Goal: Task Accomplishment & Management: Manage account settings

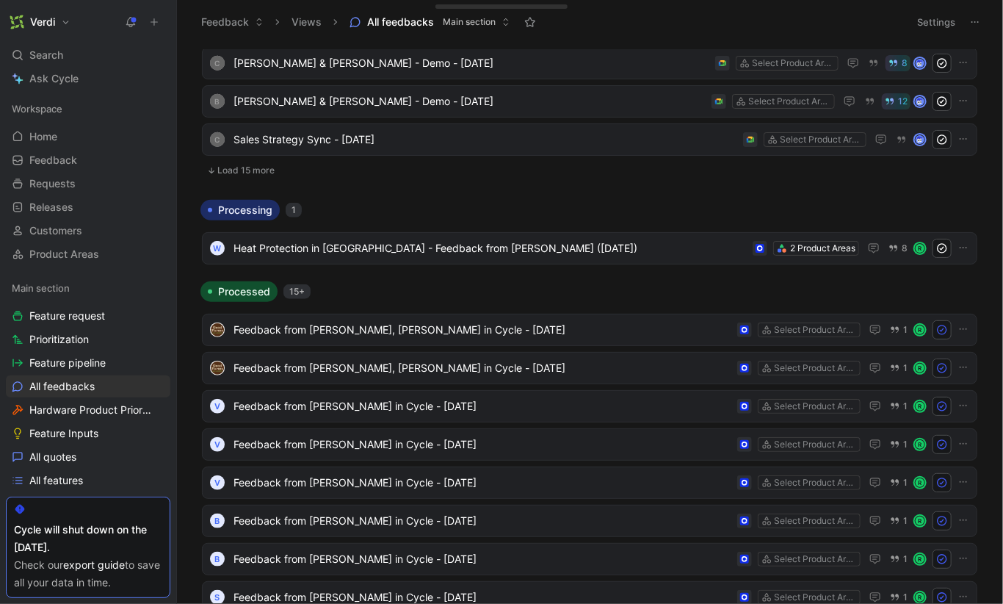
scroll to position [920, 0]
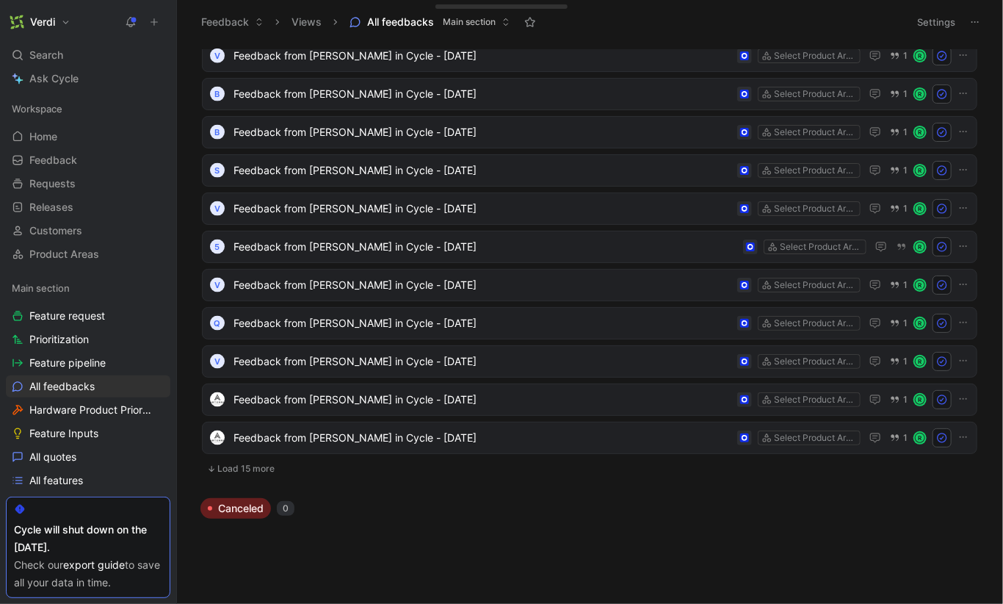
click at [250, 471] on button "Load 15 more" at bounding box center [589, 469] width 775 height 18
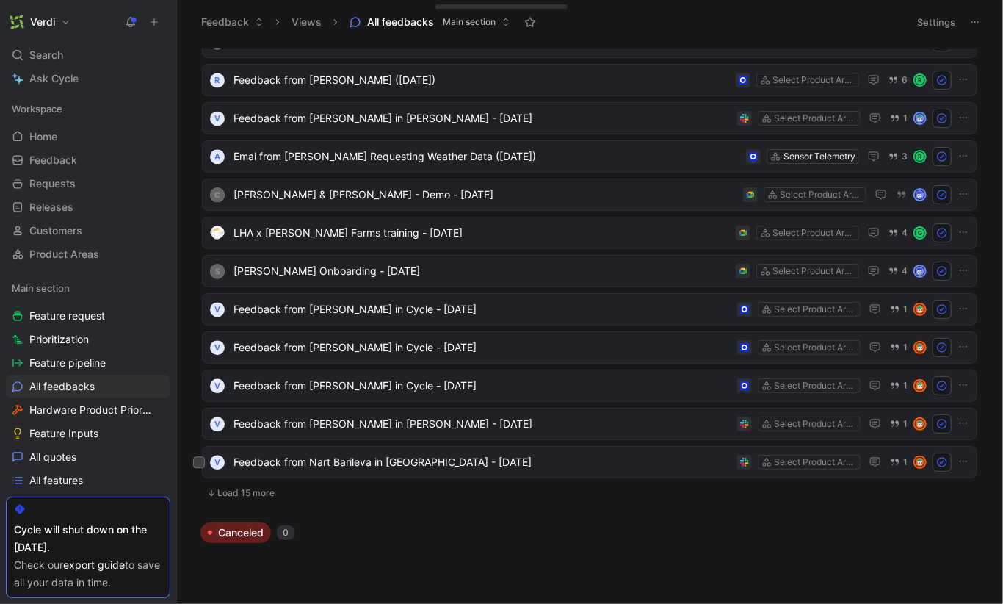
scroll to position [1474, 0]
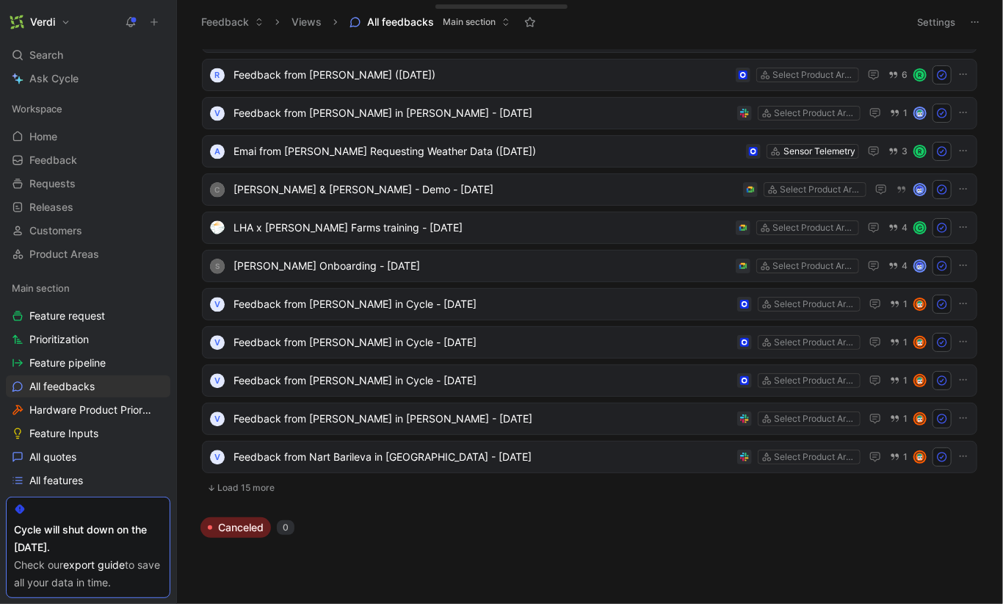
click at [253, 482] on button "Load 15 more" at bounding box center [589, 488] width 775 height 18
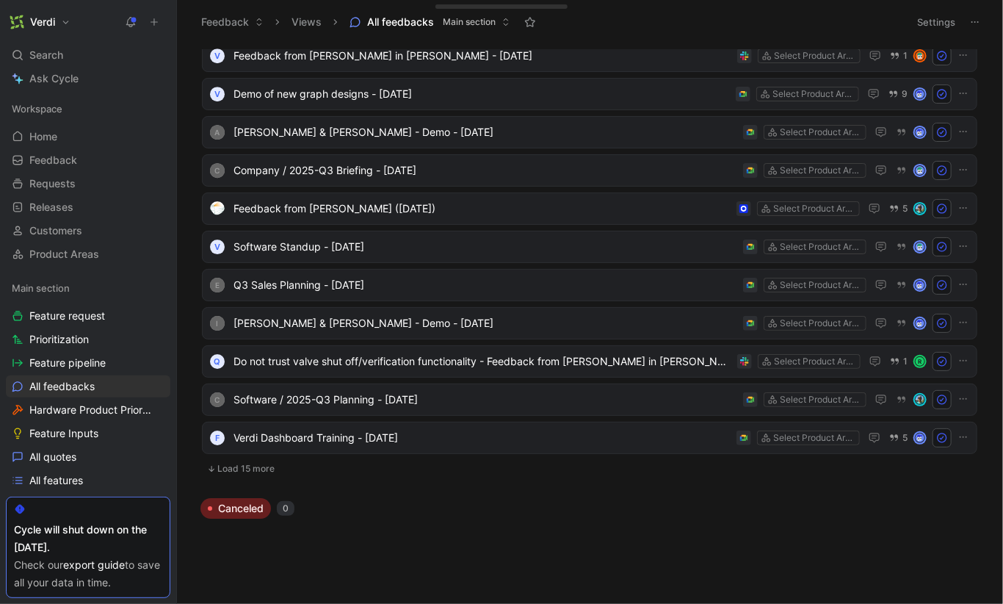
scroll to position [1018, 0]
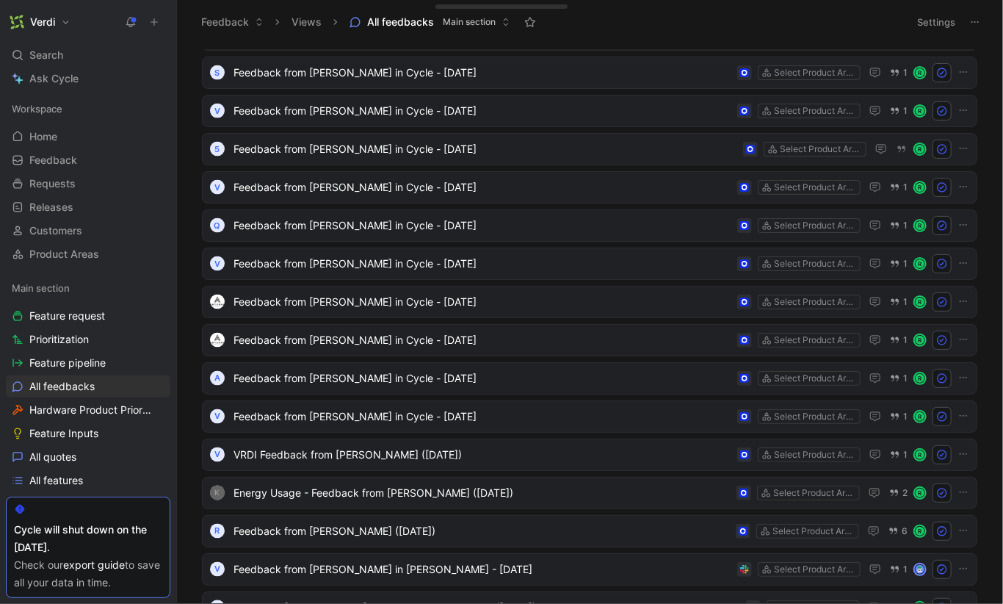
click at [934, 23] on button "Settings" at bounding box center [935, 22] width 51 height 21
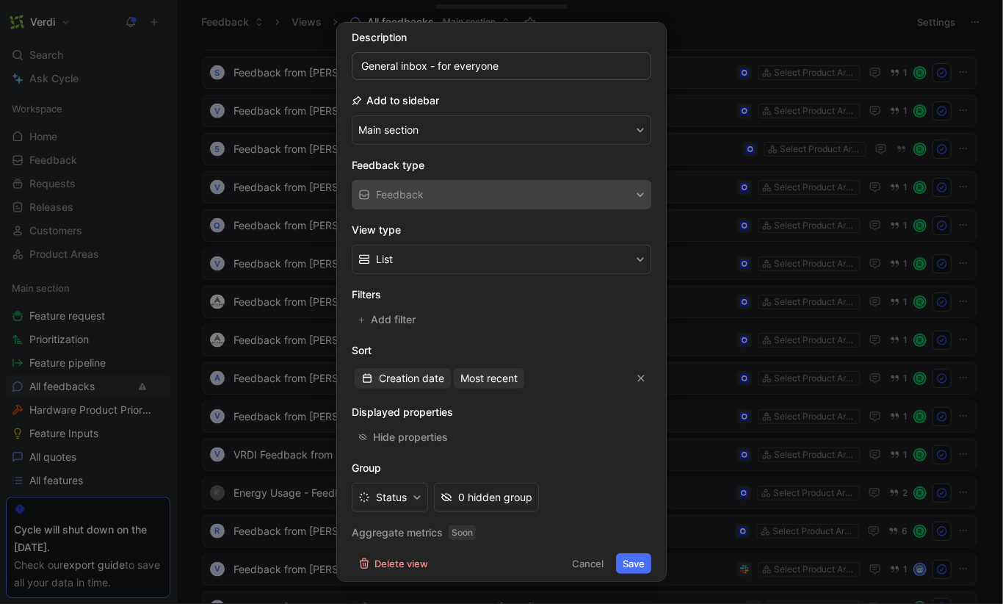
scroll to position [0, 0]
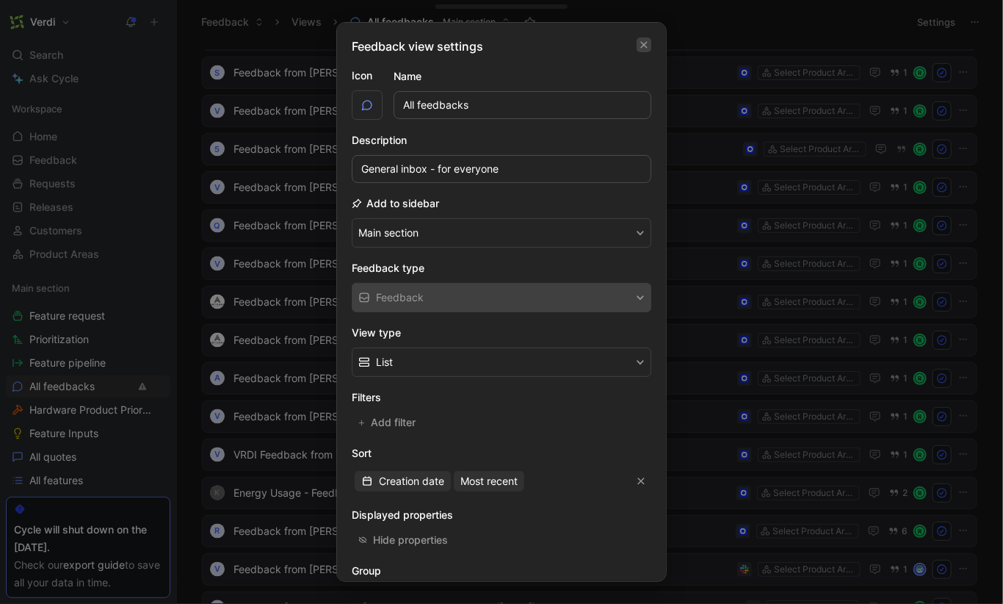
click at [641, 47] on icon "button" at bounding box center [644, 45] width 7 height 7
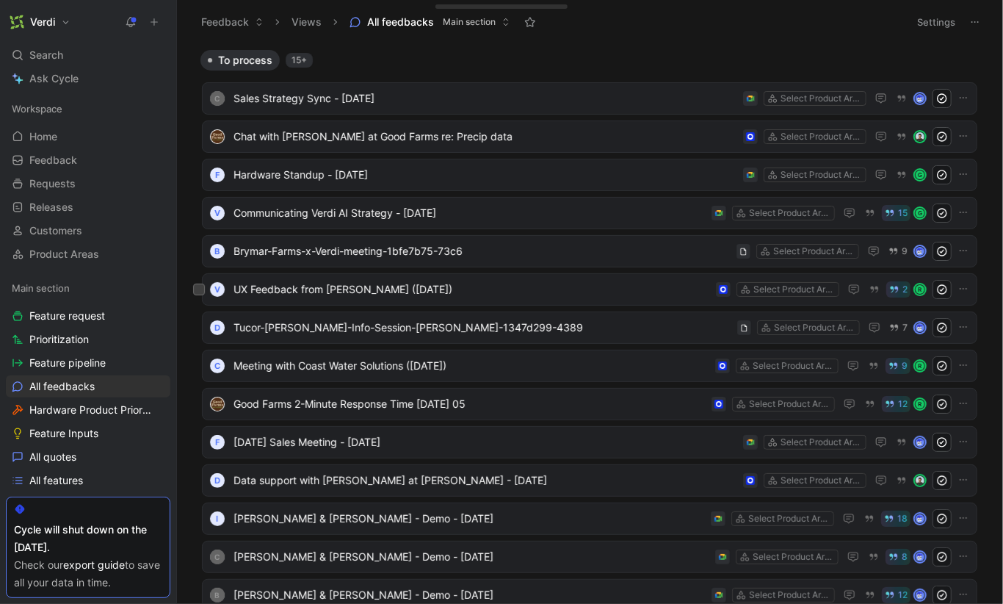
scroll to position [15, 0]
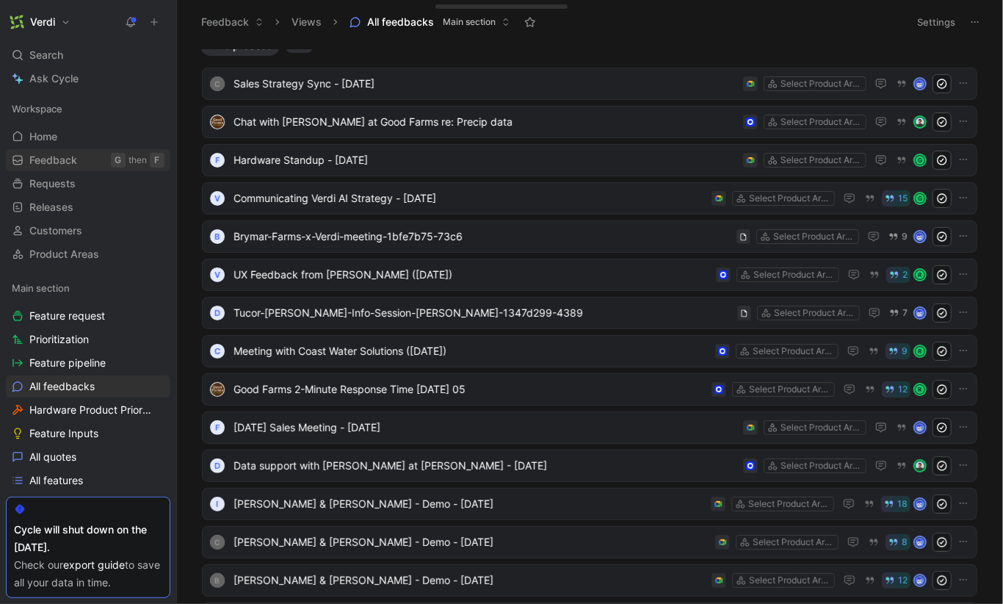
click at [54, 167] on span "Feedback" at bounding box center [53, 160] width 48 height 15
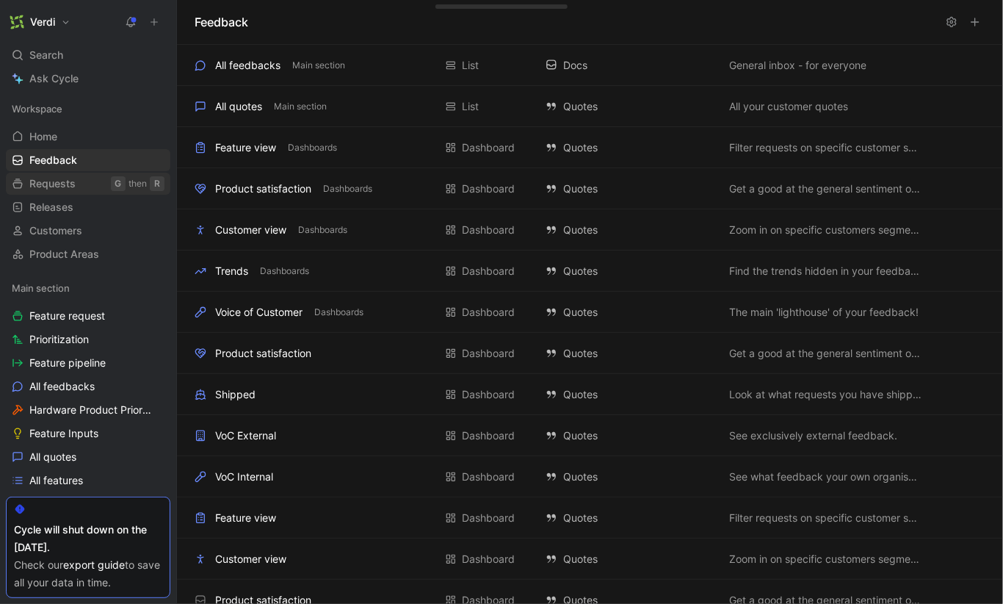
click at [55, 181] on span "Requests" at bounding box center [52, 183] width 46 height 15
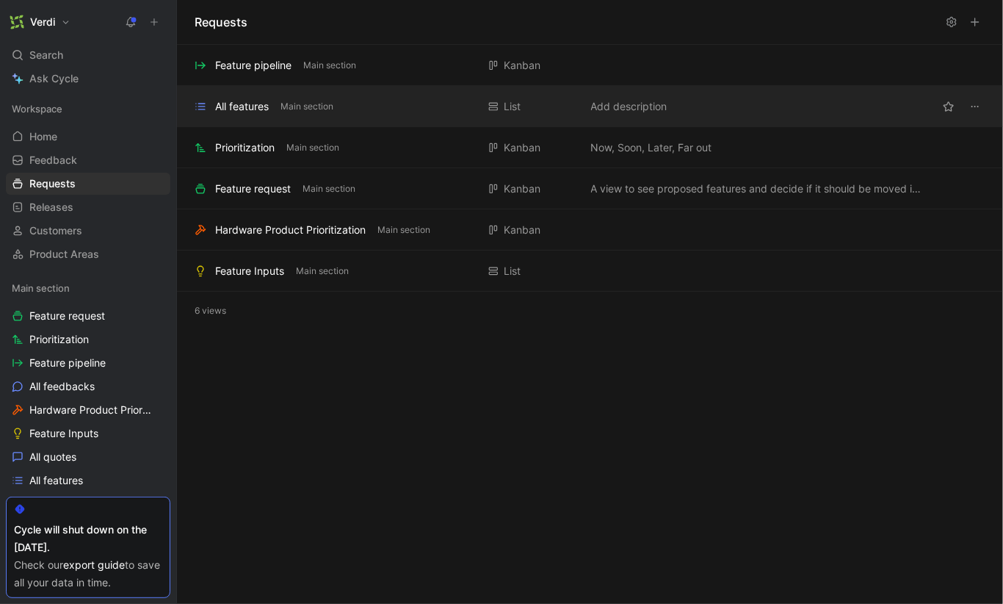
click at [253, 109] on div "All features" at bounding box center [242, 107] width 54 height 18
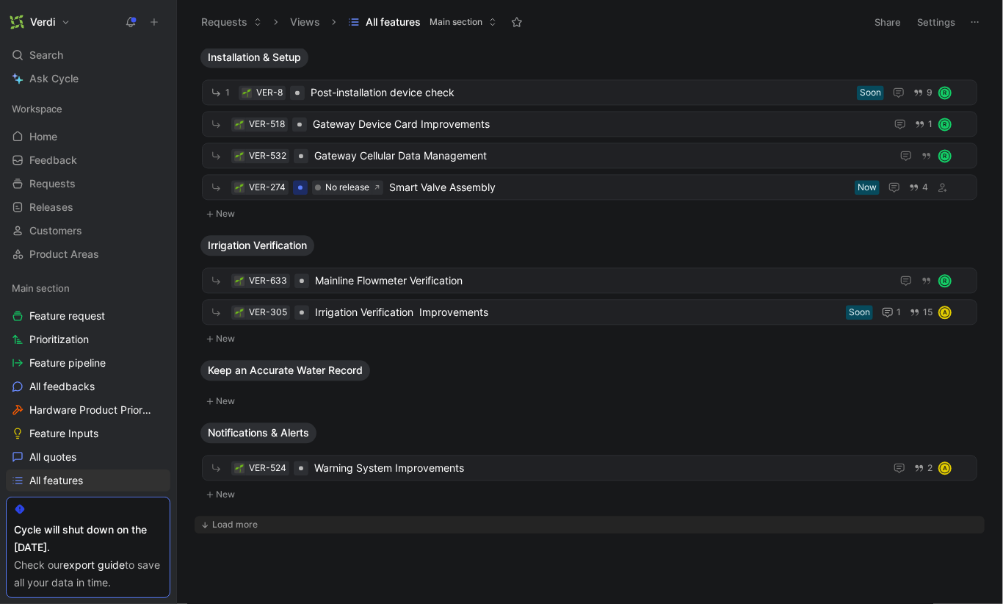
click at [245, 517] on div "Load more" at bounding box center [235, 524] width 46 height 15
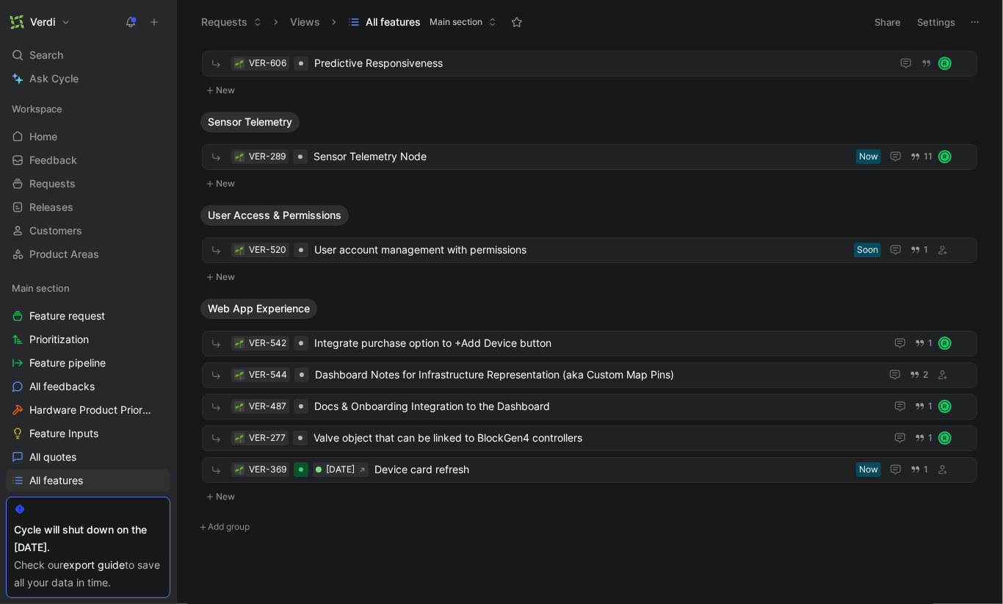
scroll to position [839, 0]
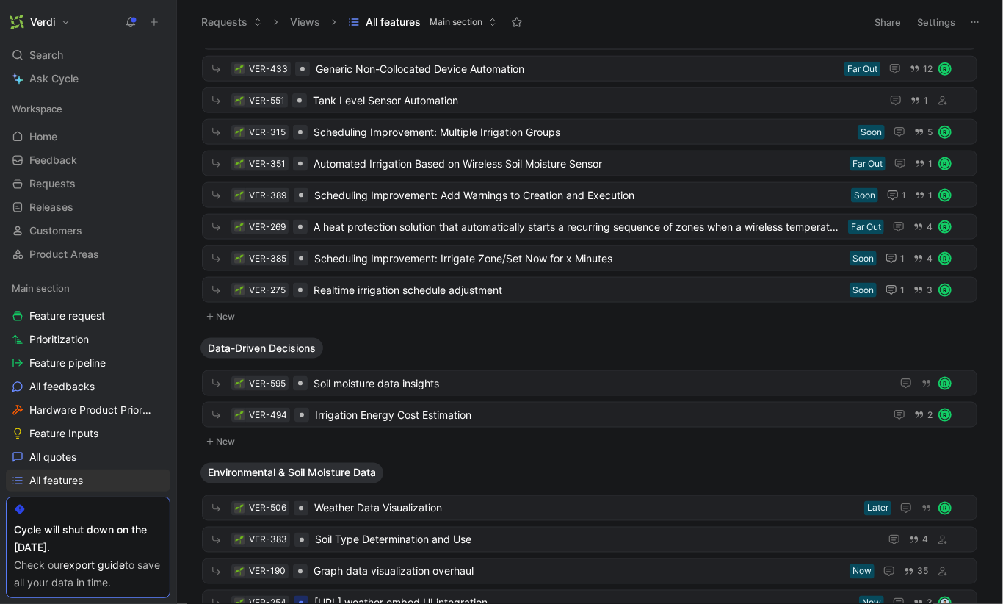
click at [952, 20] on button "Settings" at bounding box center [935, 22] width 51 height 21
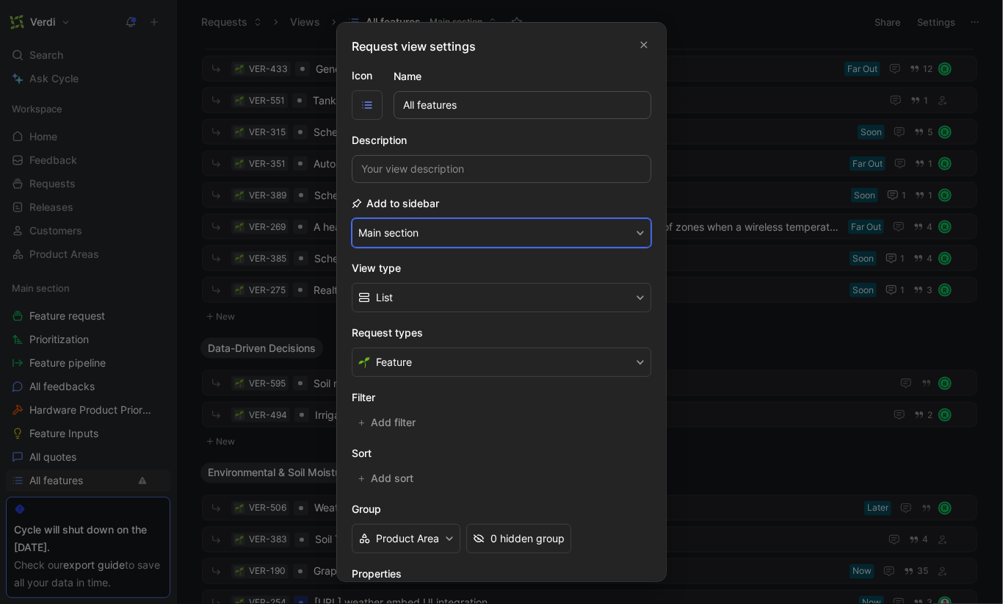
click at [433, 226] on button "Main section" at bounding box center [502, 232] width 300 height 29
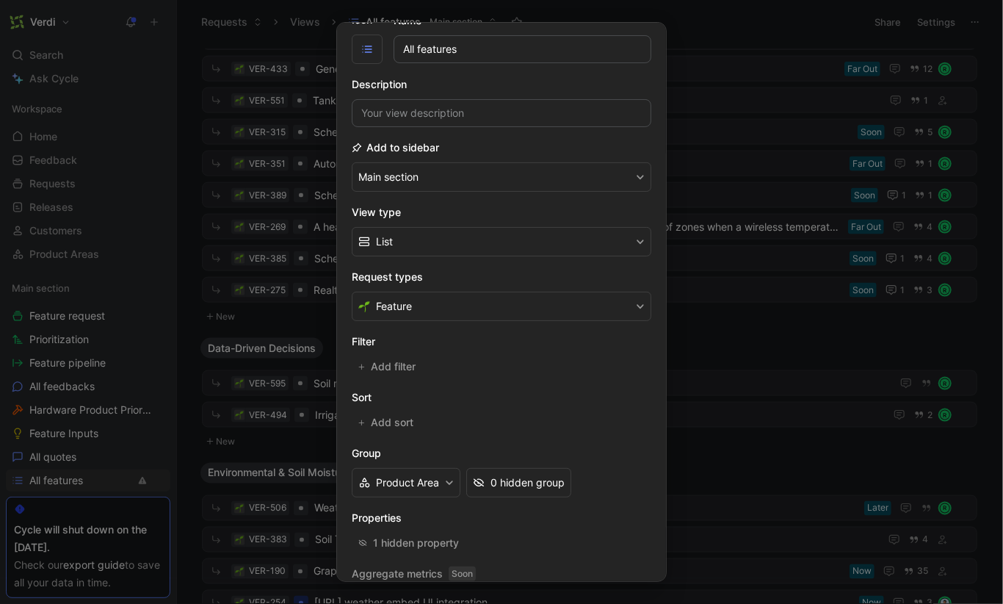
scroll to position [101, 0]
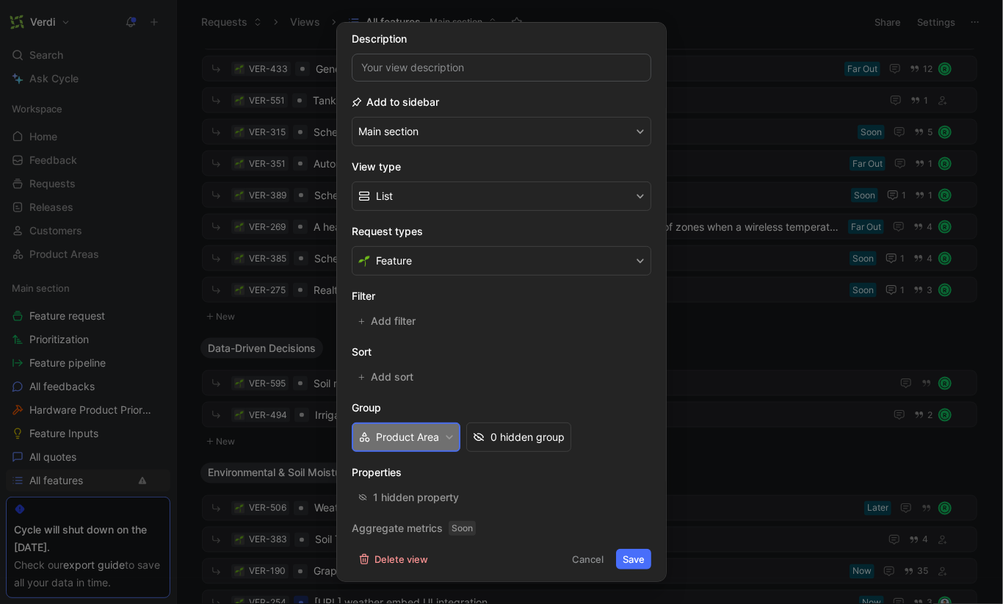
click at [449, 434] on icon "button" at bounding box center [449, 436] width 9 height 9
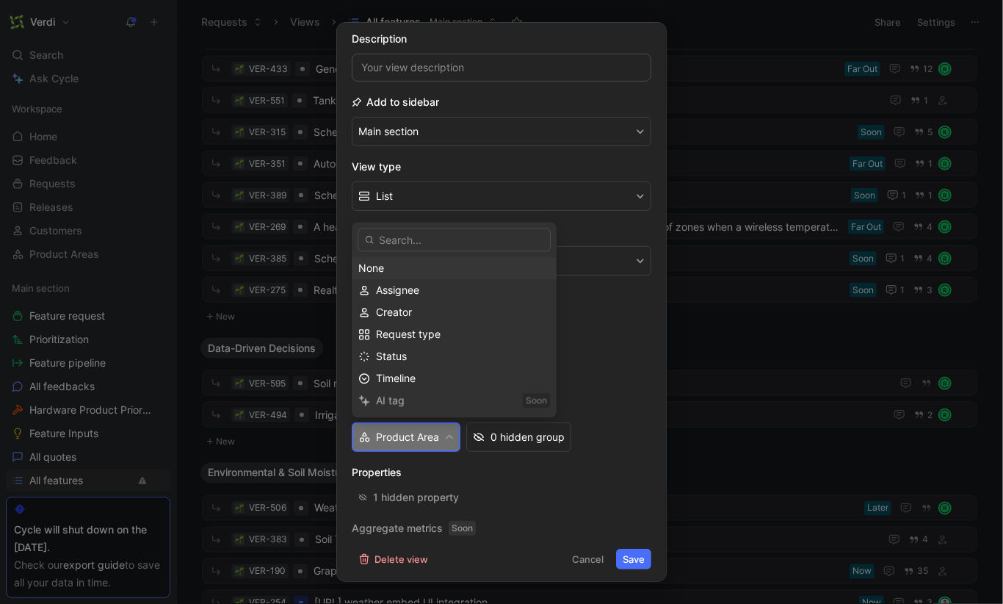
click at [408, 266] on div "None" at bounding box center [454, 268] width 192 height 18
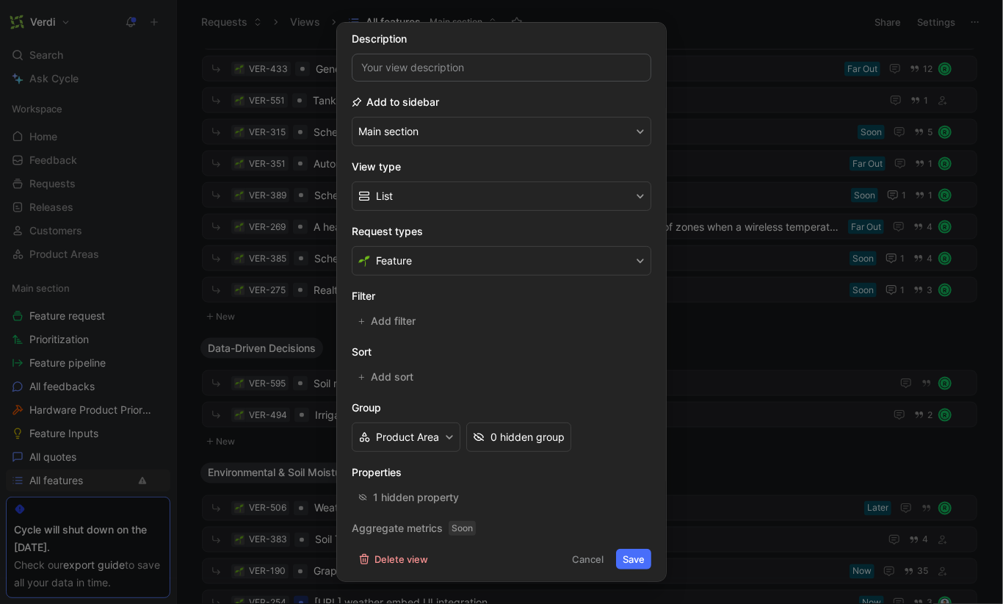
scroll to position [93, 0]
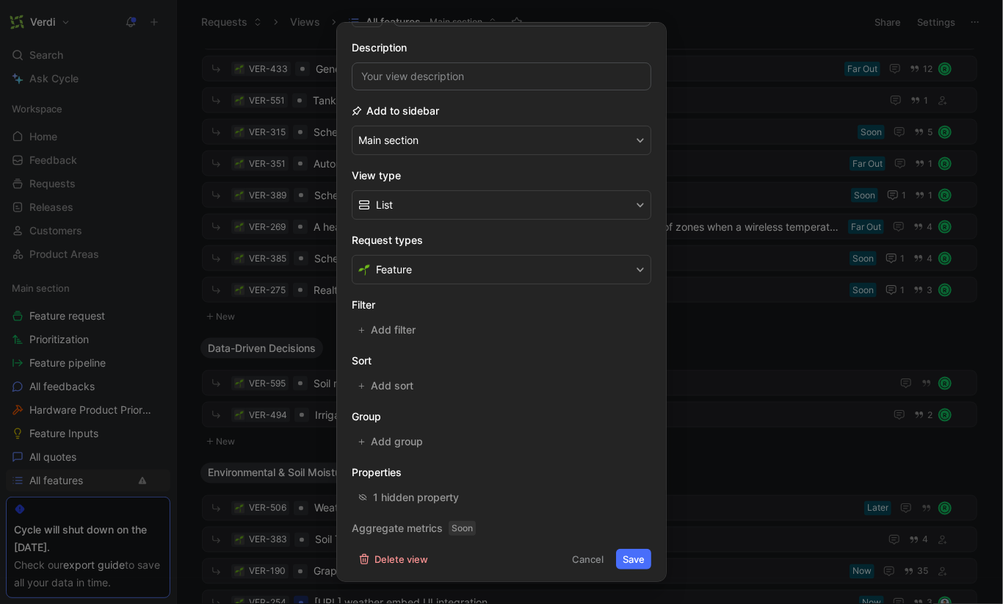
click at [623, 553] on button "Save" at bounding box center [633, 558] width 35 height 21
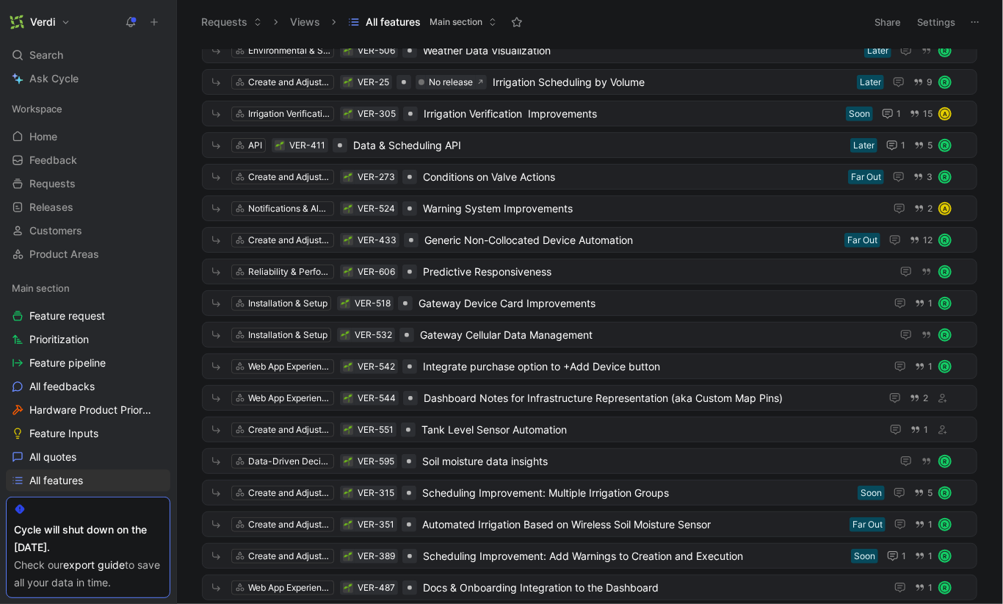
scroll to position [0, 0]
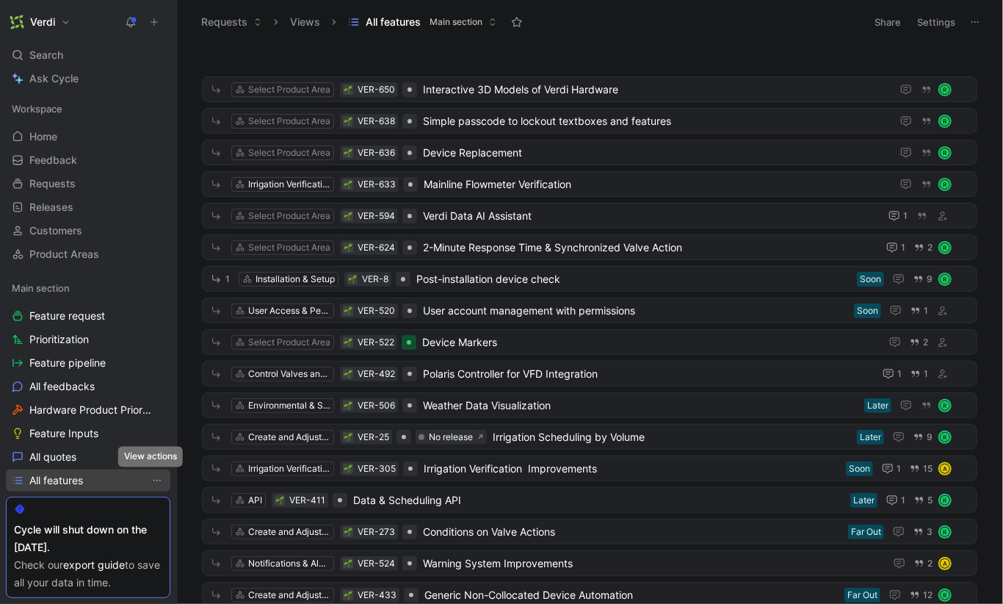
click at [151, 480] on icon "View actions" at bounding box center [157, 480] width 12 height 12
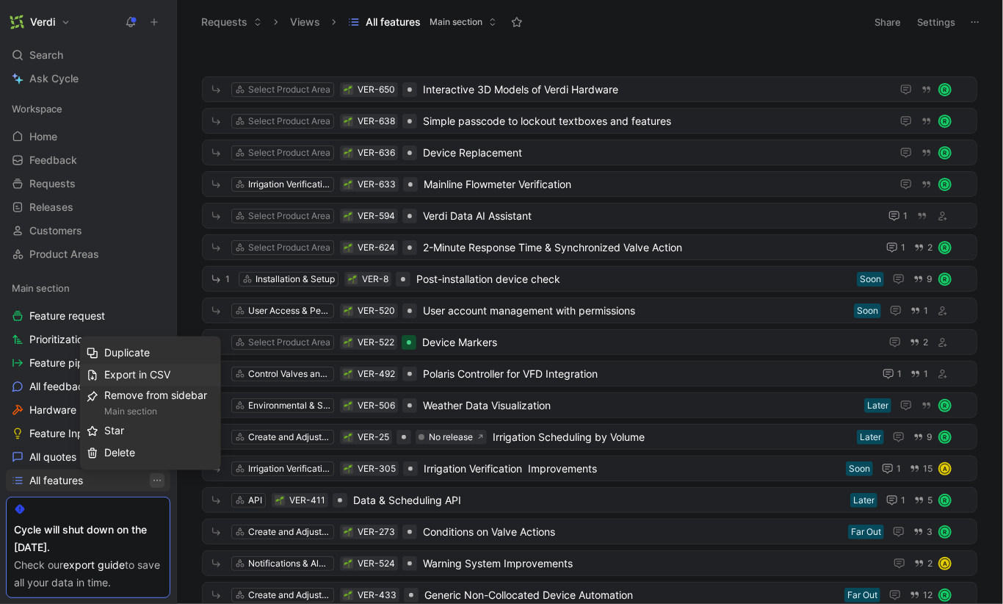
click at [135, 374] on span "Export in CSV" at bounding box center [137, 375] width 66 height 12
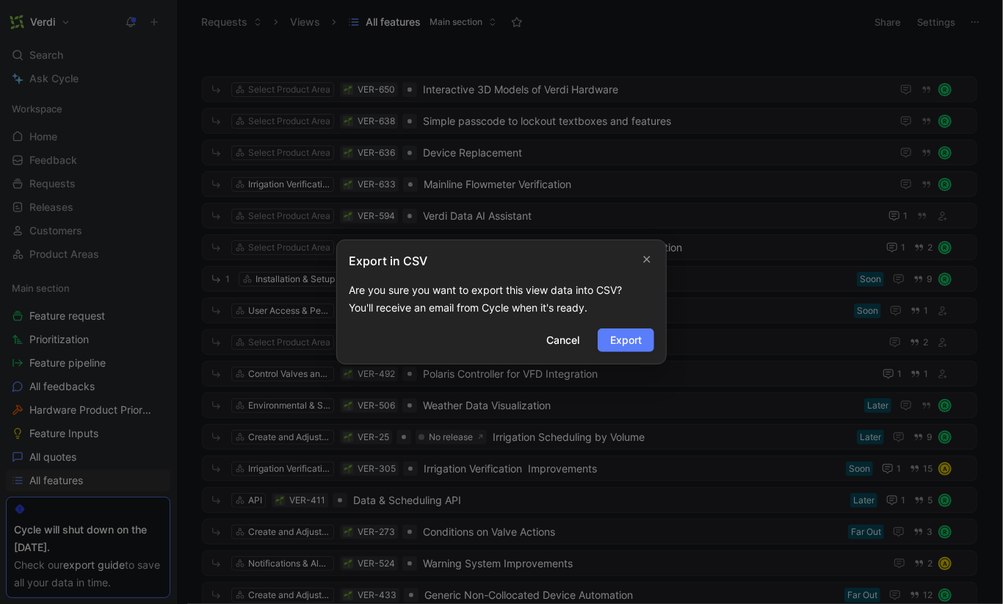
click at [624, 336] on span "Export" at bounding box center [626, 340] width 32 height 18
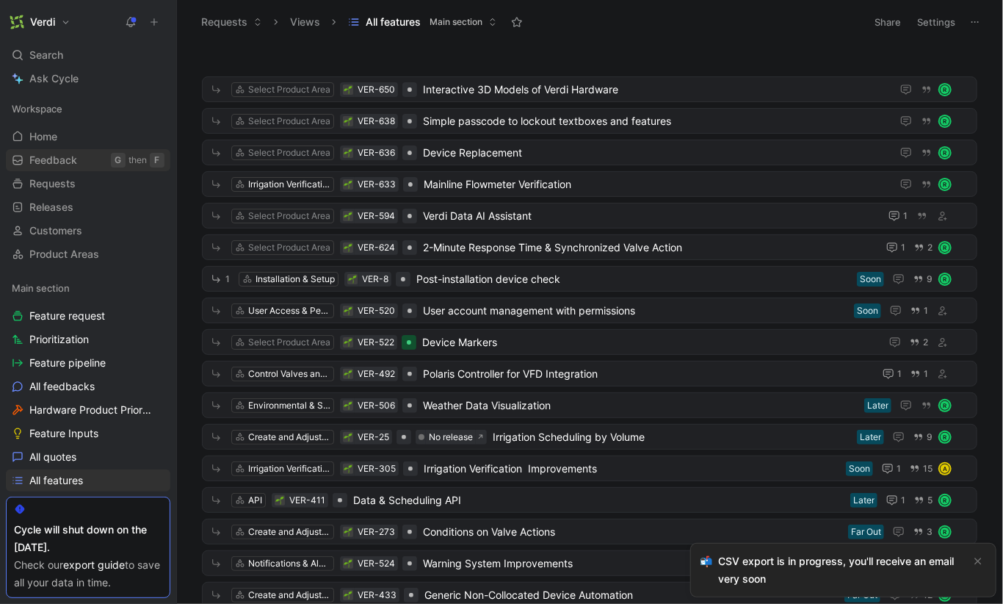
click at [65, 163] on span "Feedback" at bounding box center [53, 160] width 48 height 15
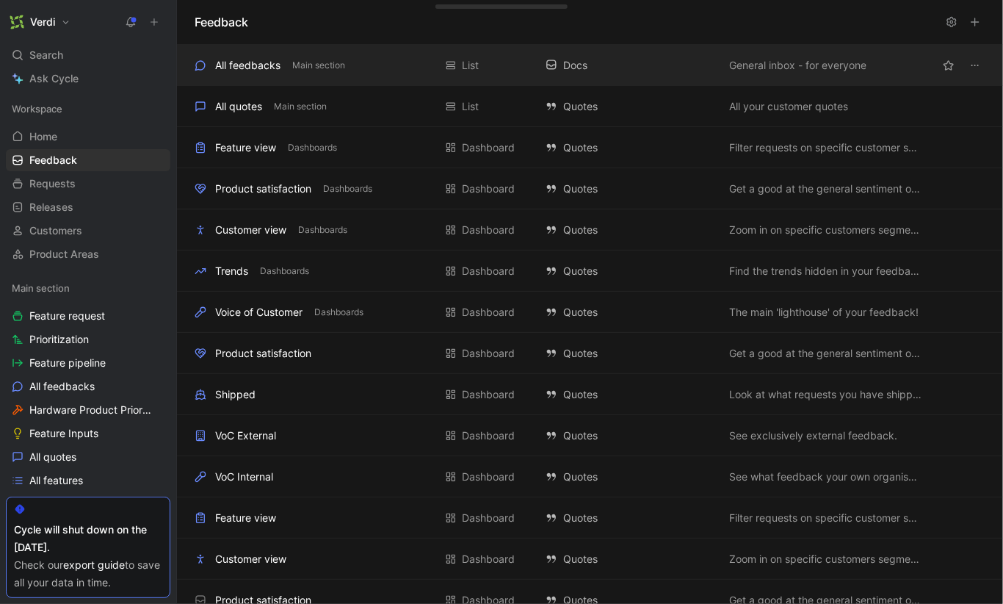
click at [242, 66] on div "All feedbacks" at bounding box center [247, 66] width 65 height 18
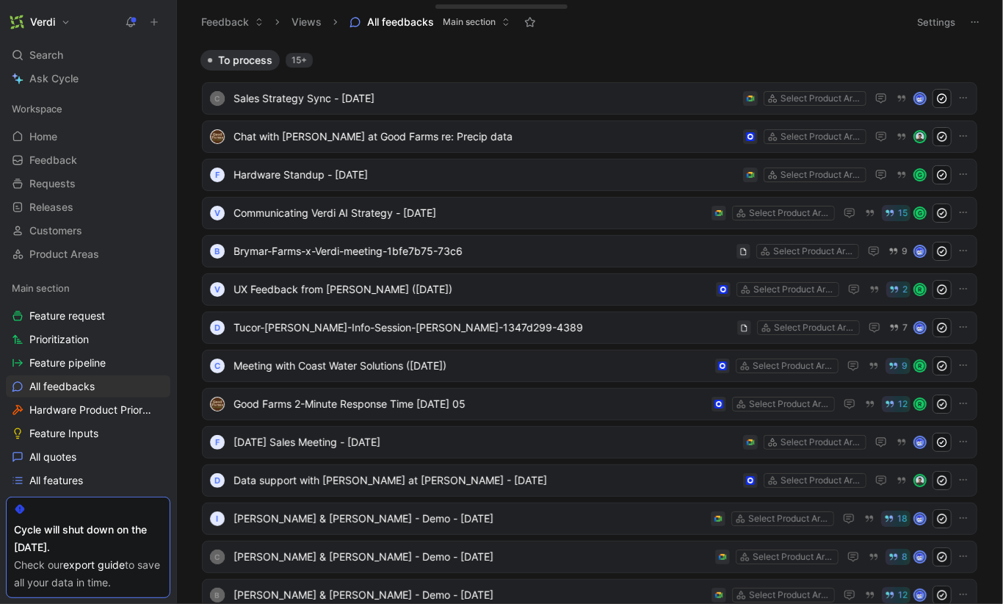
click at [928, 21] on button "Settings" at bounding box center [935, 22] width 51 height 21
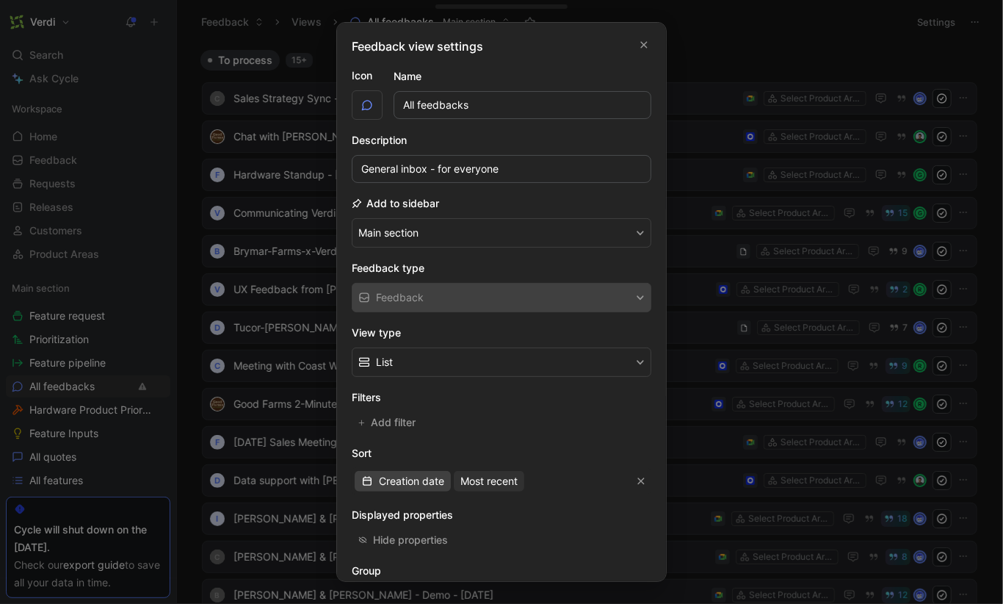
scroll to position [107, 0]
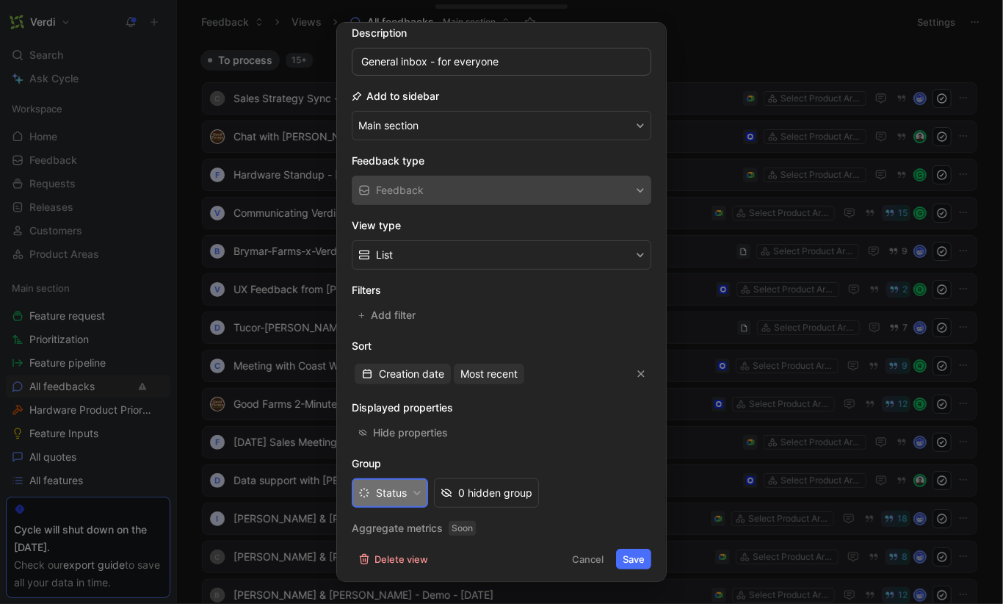
click at [414, 483] on button "Status" at bounding box center [390, 492] width 76 height 29
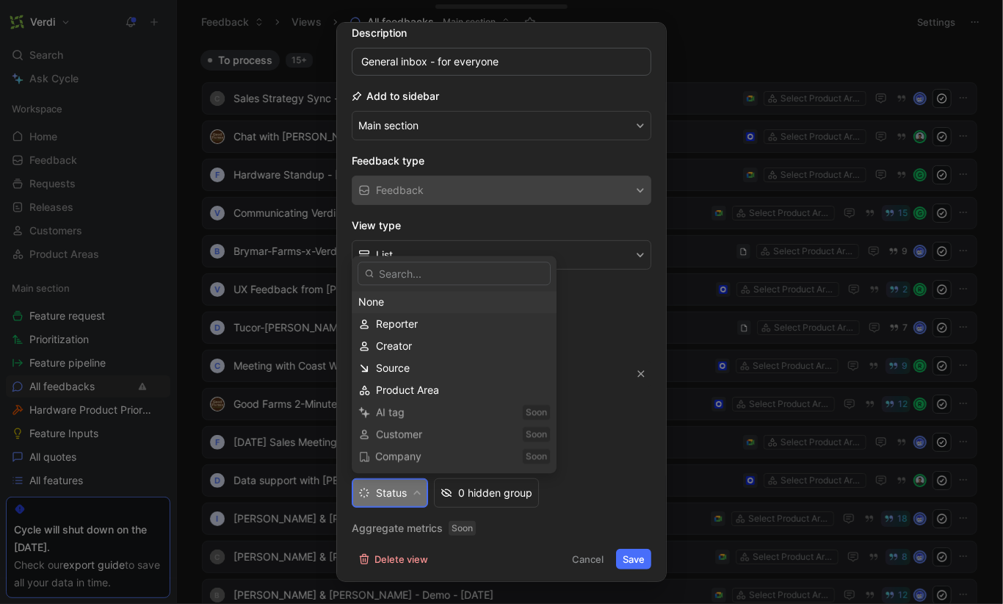
click at [402, 302] on div "None" at bounding box center [454, 302] width 192 height 18
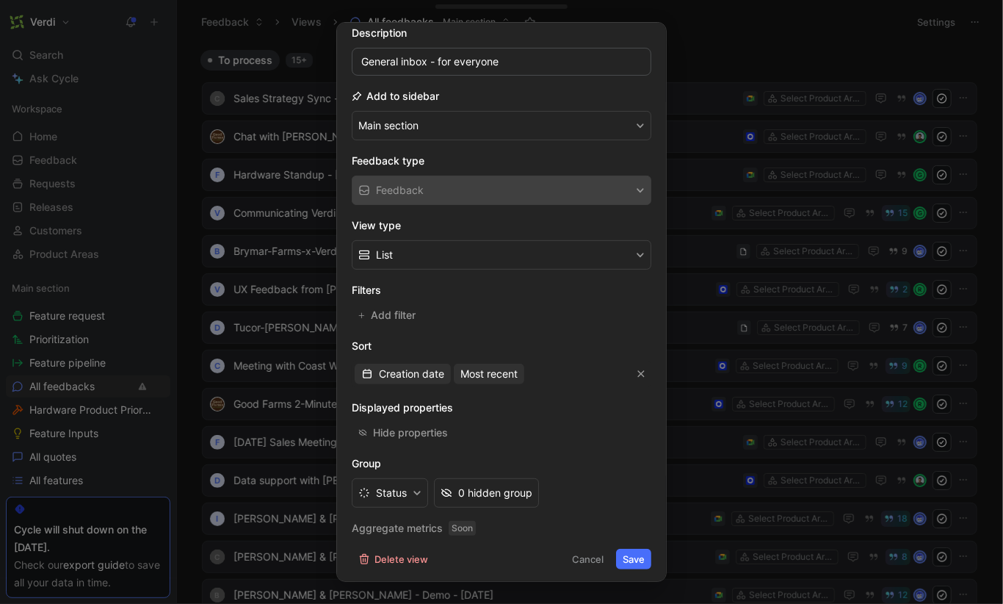
scroll to position [99, 0]
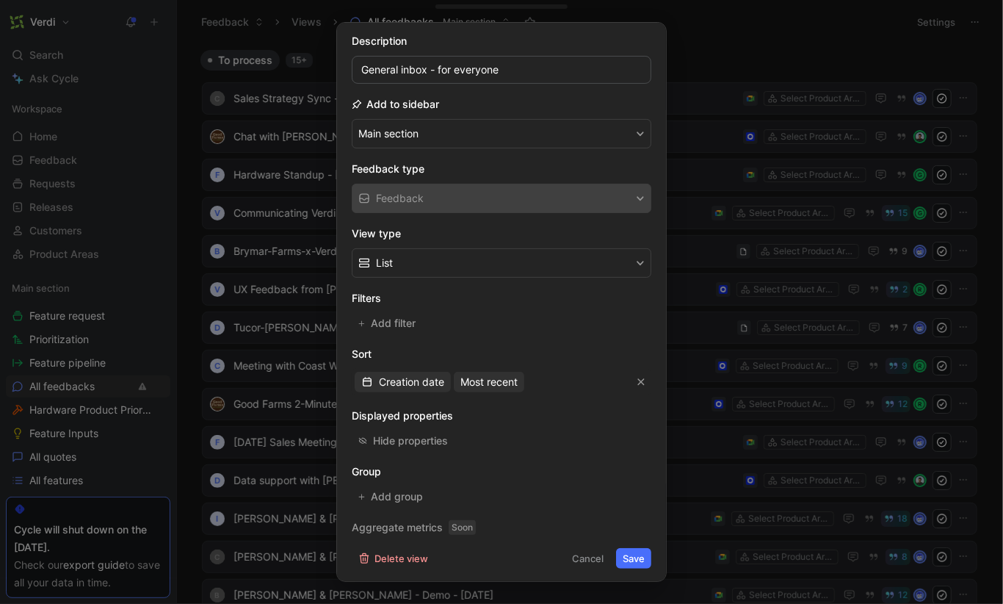
click at [626, 556] on button "Save" at bounding box center [633, 558] width 35 height 21
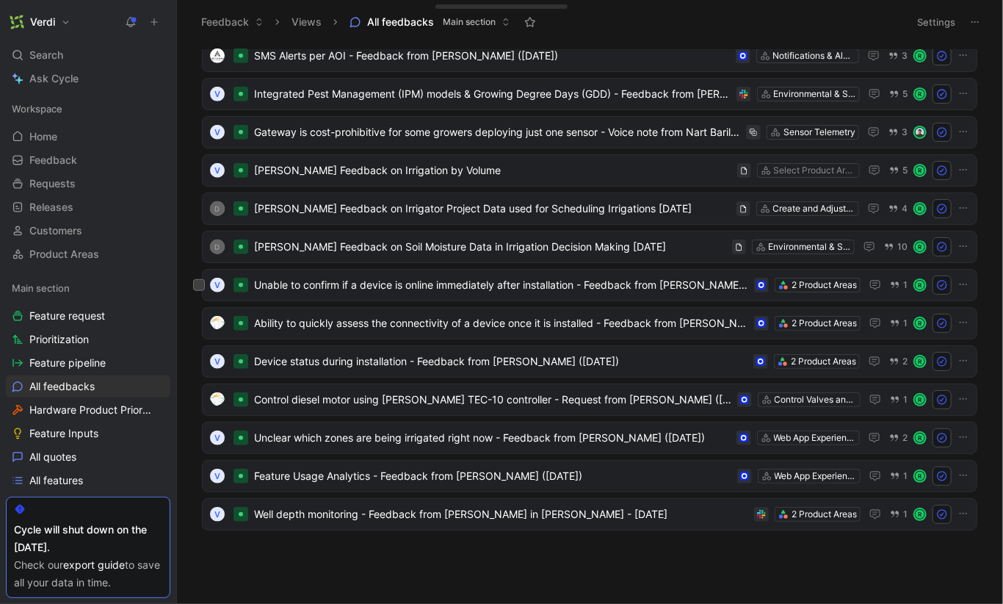
scroll to position [7964, 0]
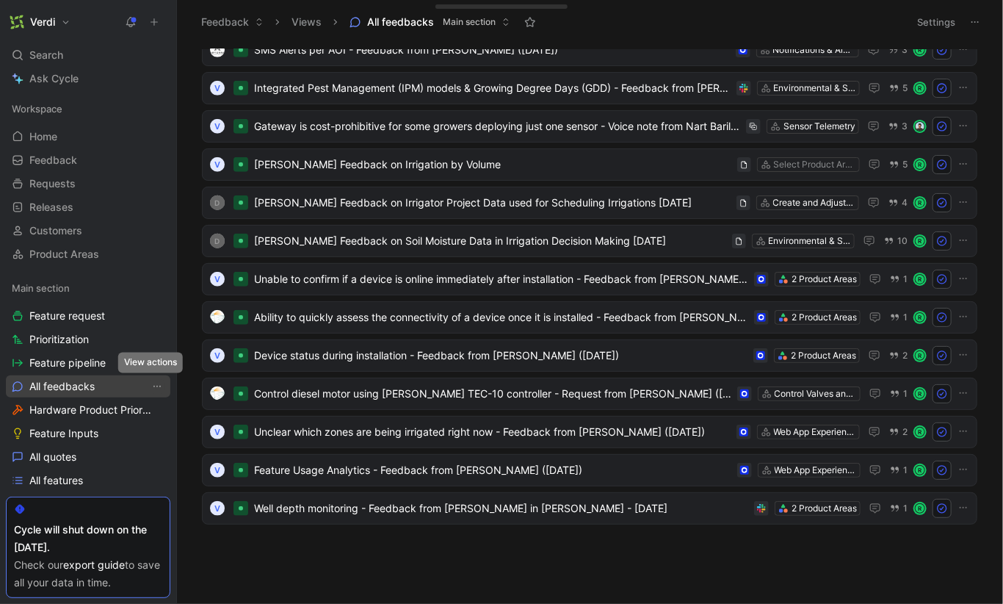
click at [151, 386] on icon "View actions" at bounding box center [157, 386] width 12 height 12
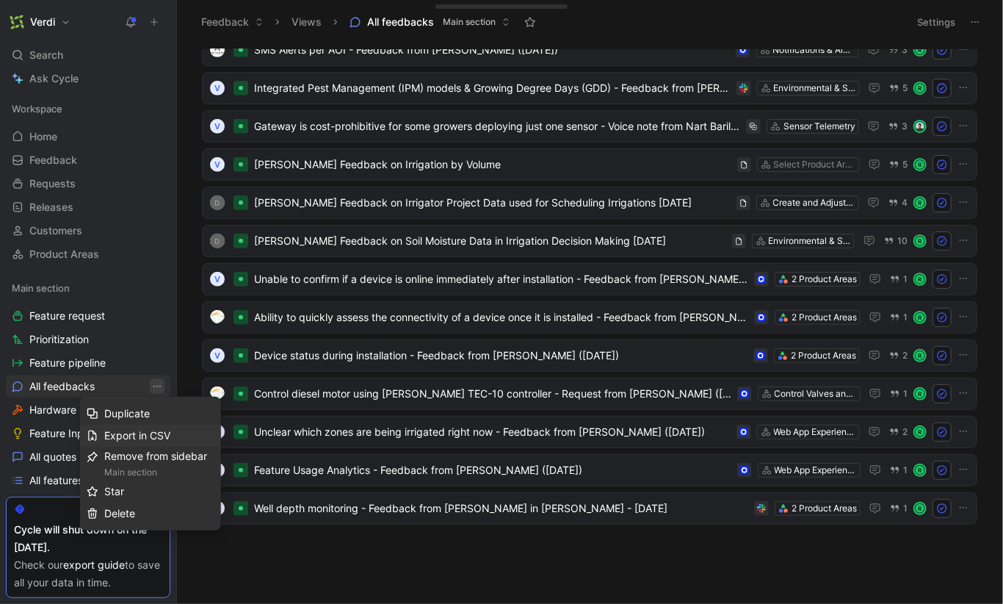
click at [159, 435] on span "Export in CSV" at bounding box center [137, 435] width 66 height 12
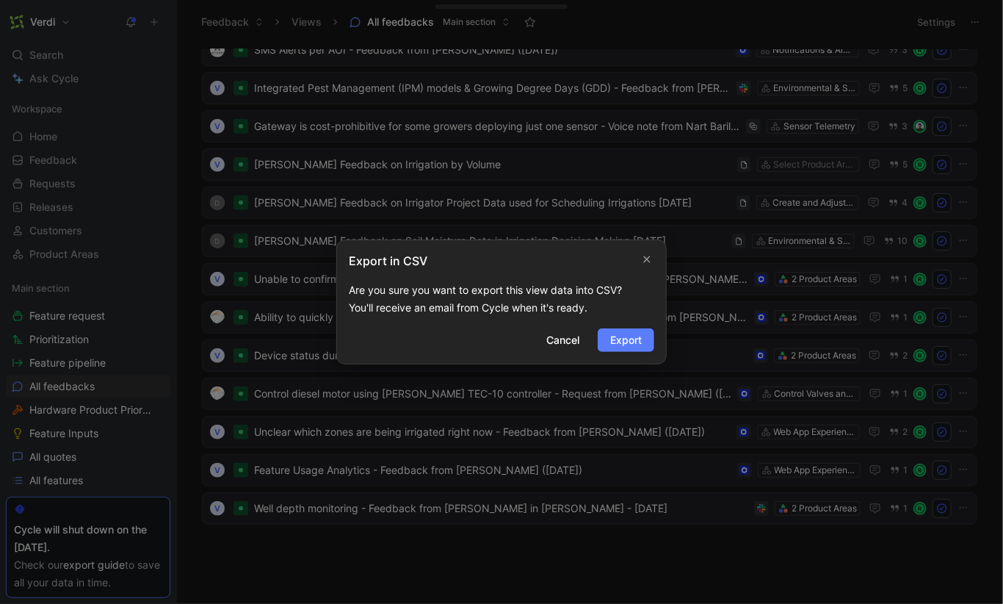
click at [626, 333] on span "Export" at bounding box center [626, 340] width 32 height 18
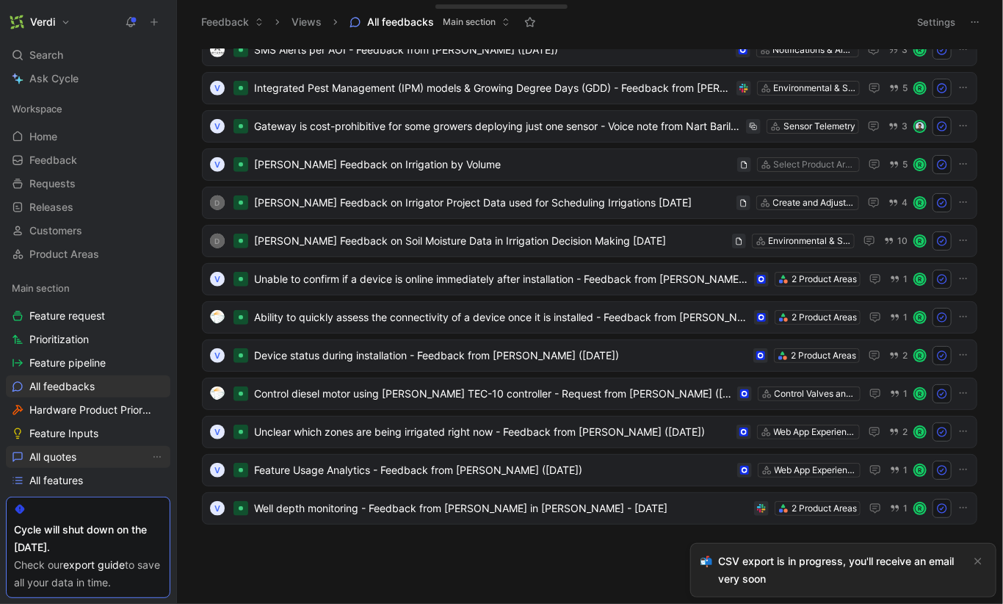
click at [89, 459] on link "All quotes" at bounding box center [88, 457] width 164 height 22
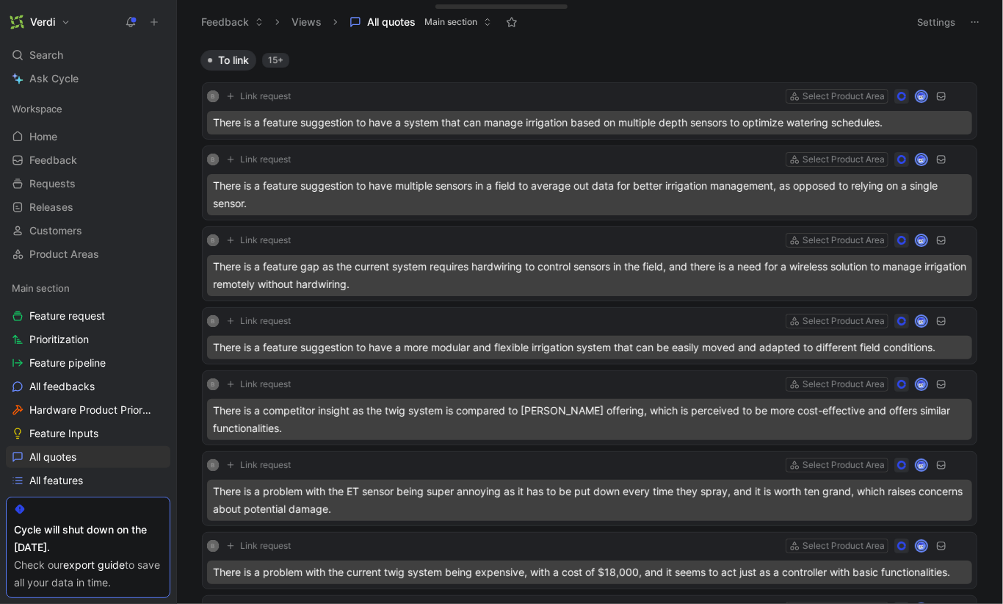
click at [939, 23] on button "Settings" at bounding box center [935, 22] width 51 height 21
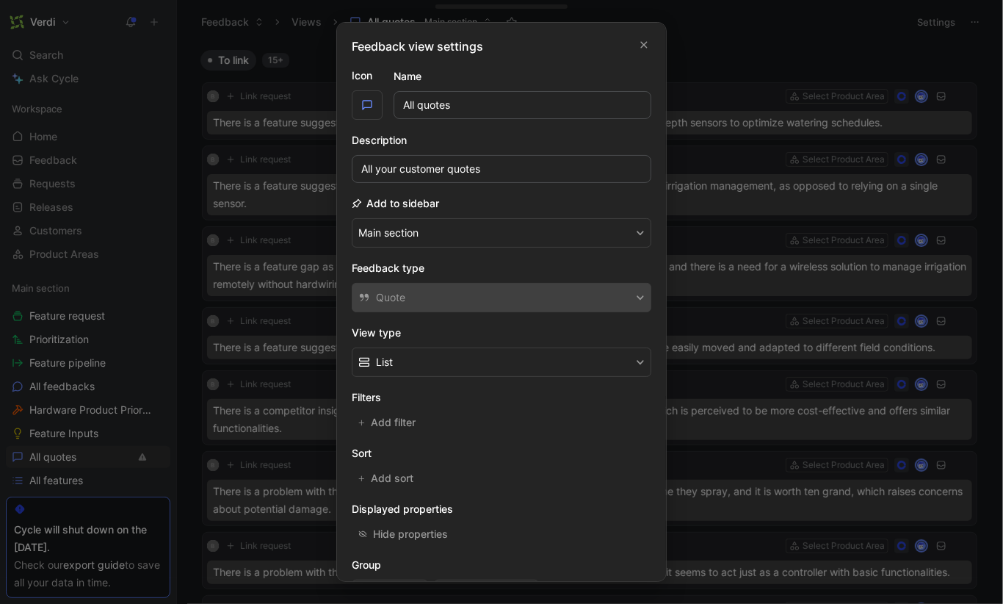
scroll to position [122, 0]
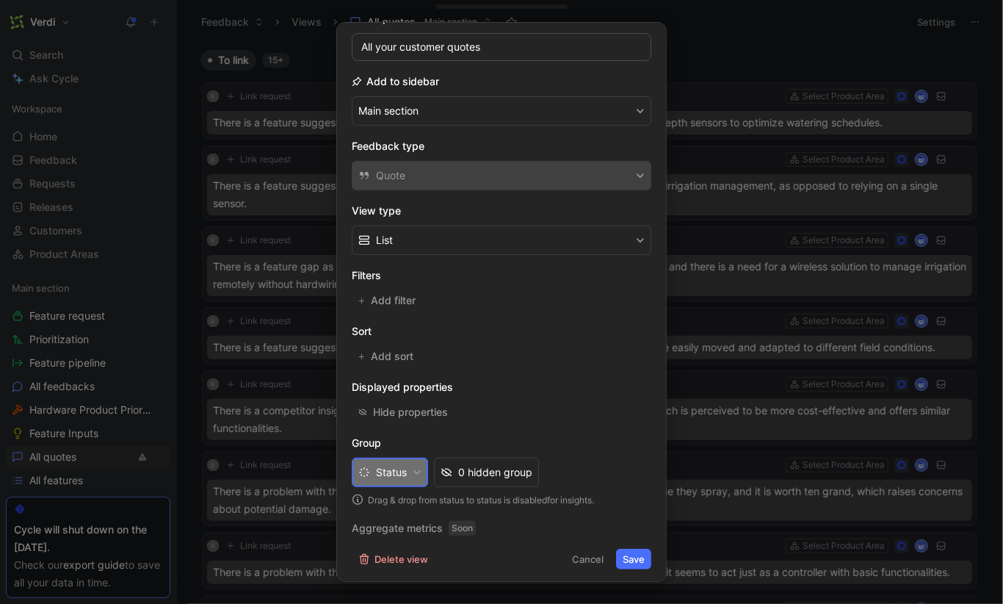
click at [418, 471] on icon "button" at bounding box center [417, 472] width 7 height 4
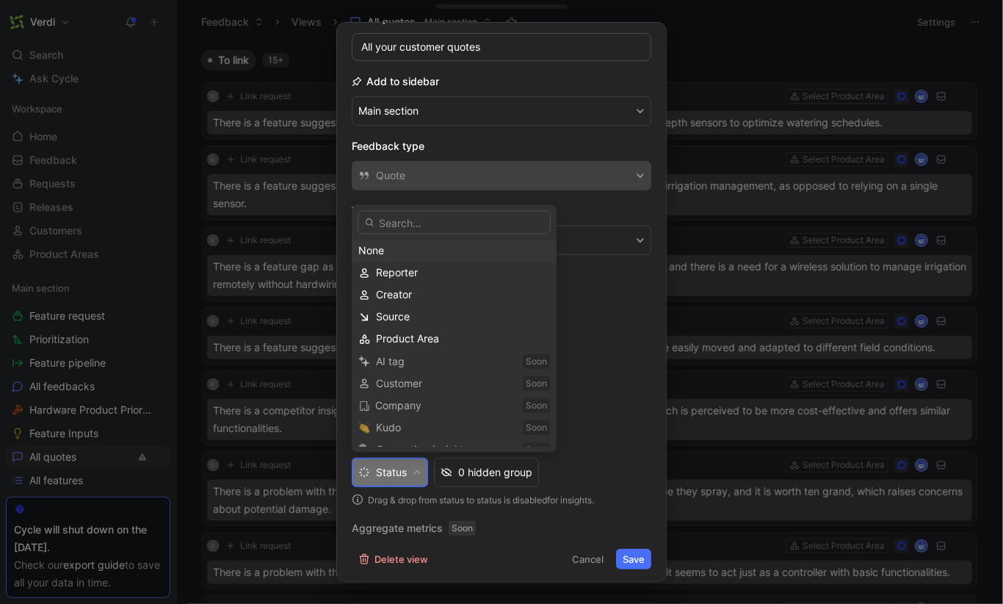
click at [426, 248] on div "None" at bounding box center [454, 251] width 192 height 18
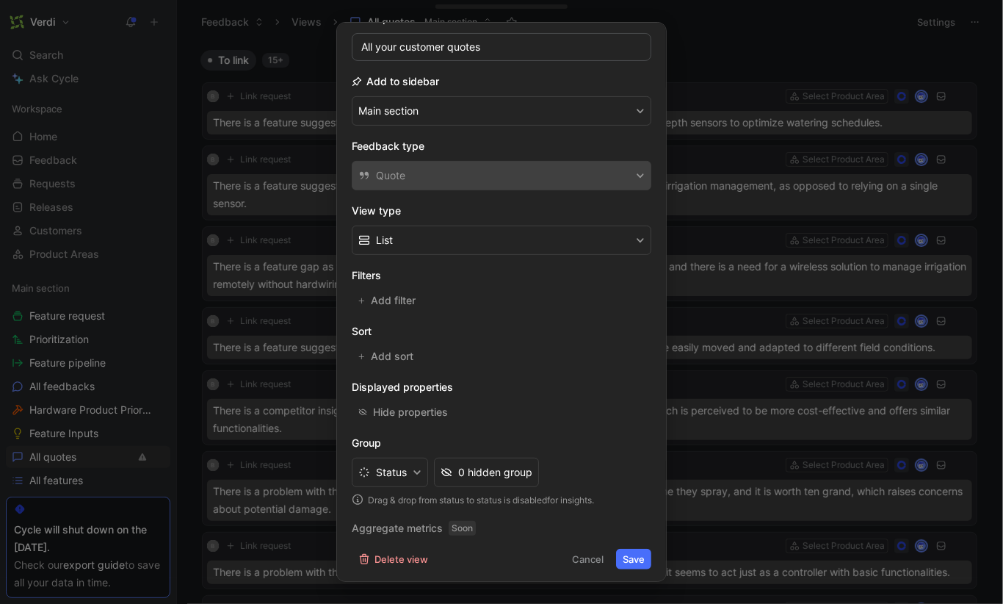
scroll to position [93, 0]
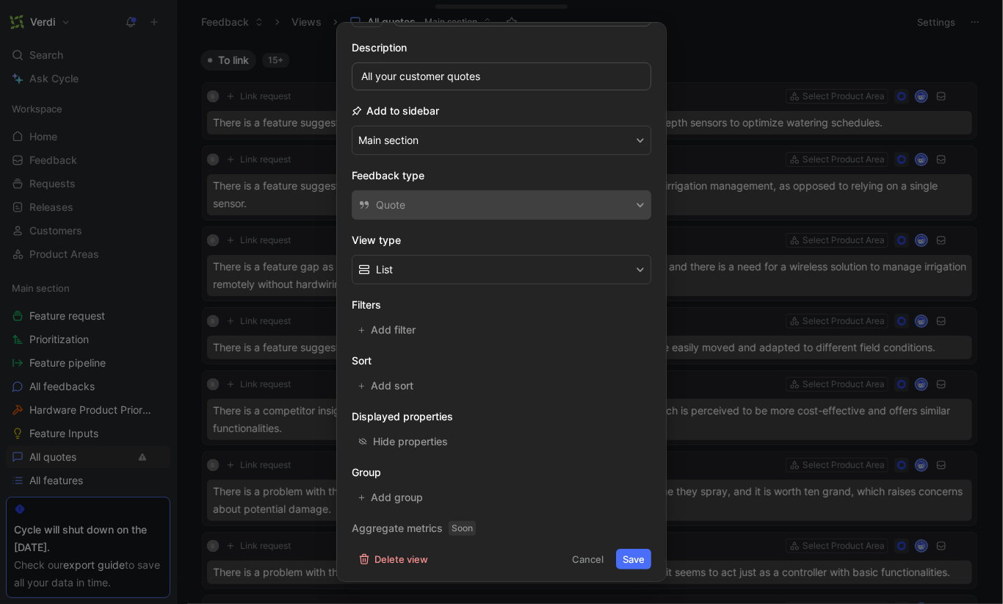
click at [628, 557] on button "Save" at bounding box center [633, 558] width 35 height 21
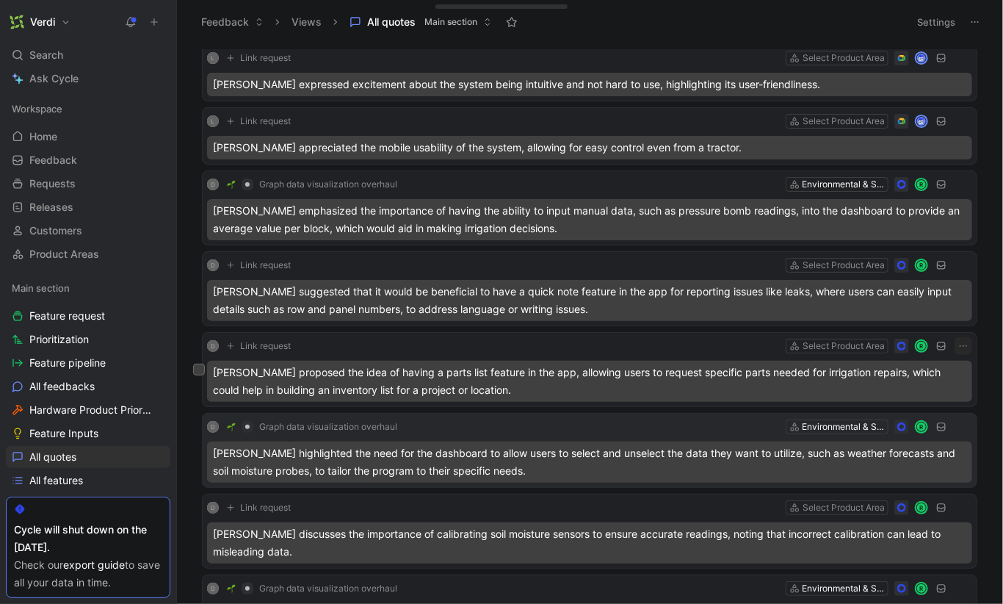
scroll to position [12101, 0]
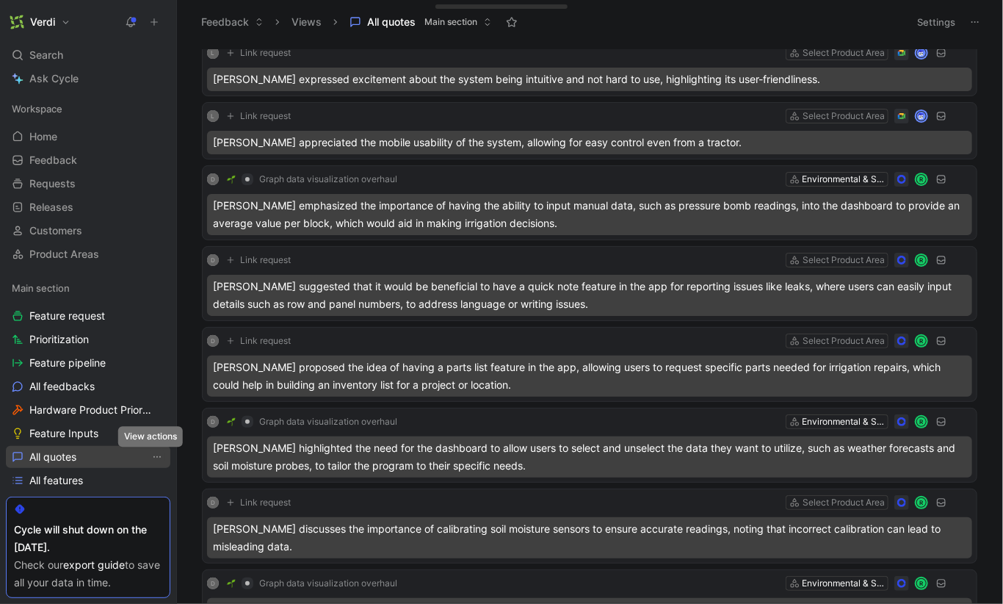
click at [153, 457] on icon "View actions" at bounding box center [157, 457] width 12 height 12
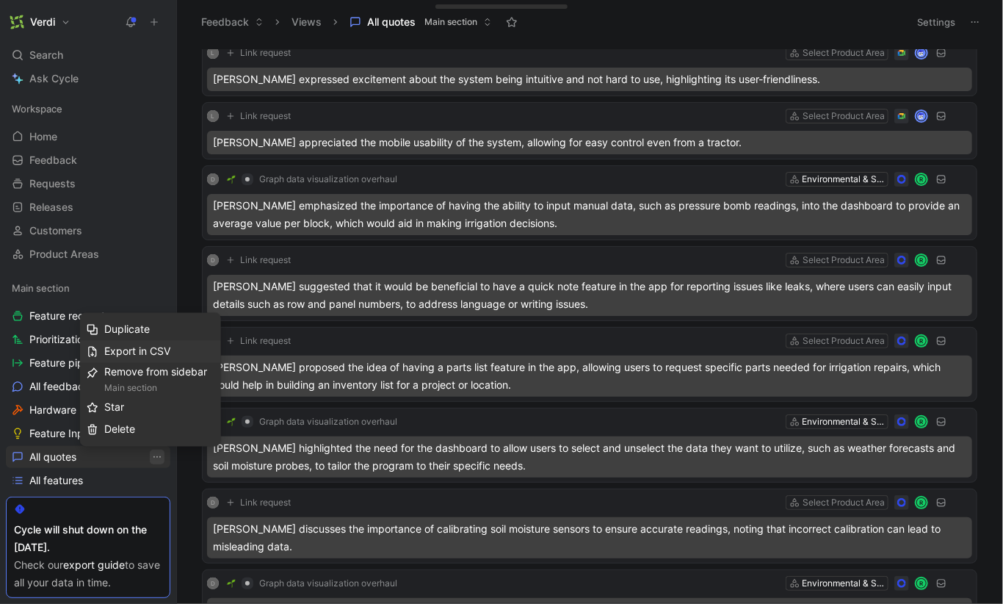
click at [169, 346] on span "Export in CSV" at bounding box center [137, 351] width 66 height 12
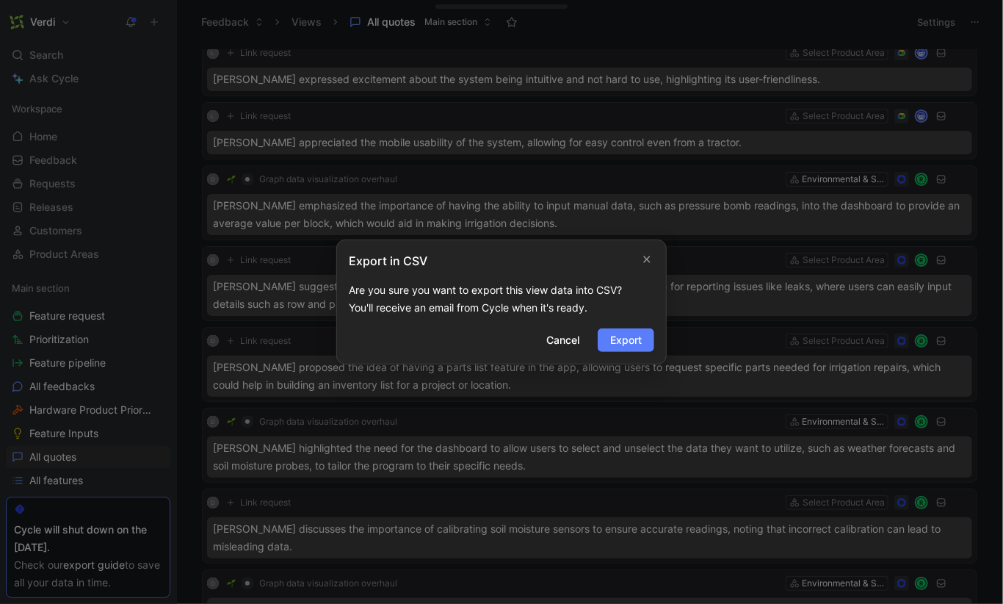
click at [626, 336] on span "Export" at bounding box center [626, 340] width 32 height 18
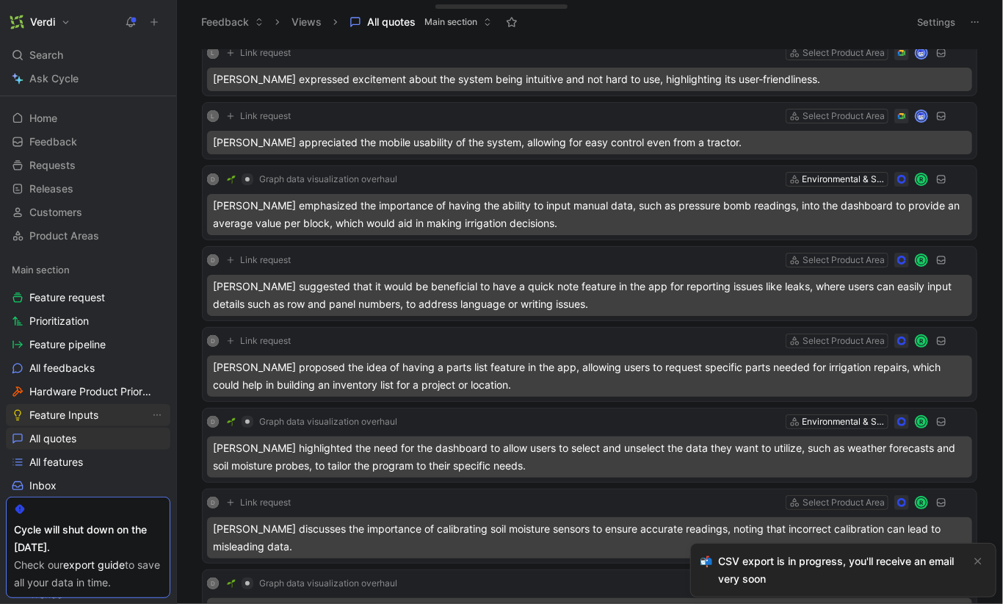
scroll to position [23, 0]
